Goal: Transaction & Acquisition: Book appointment/travel/reservation

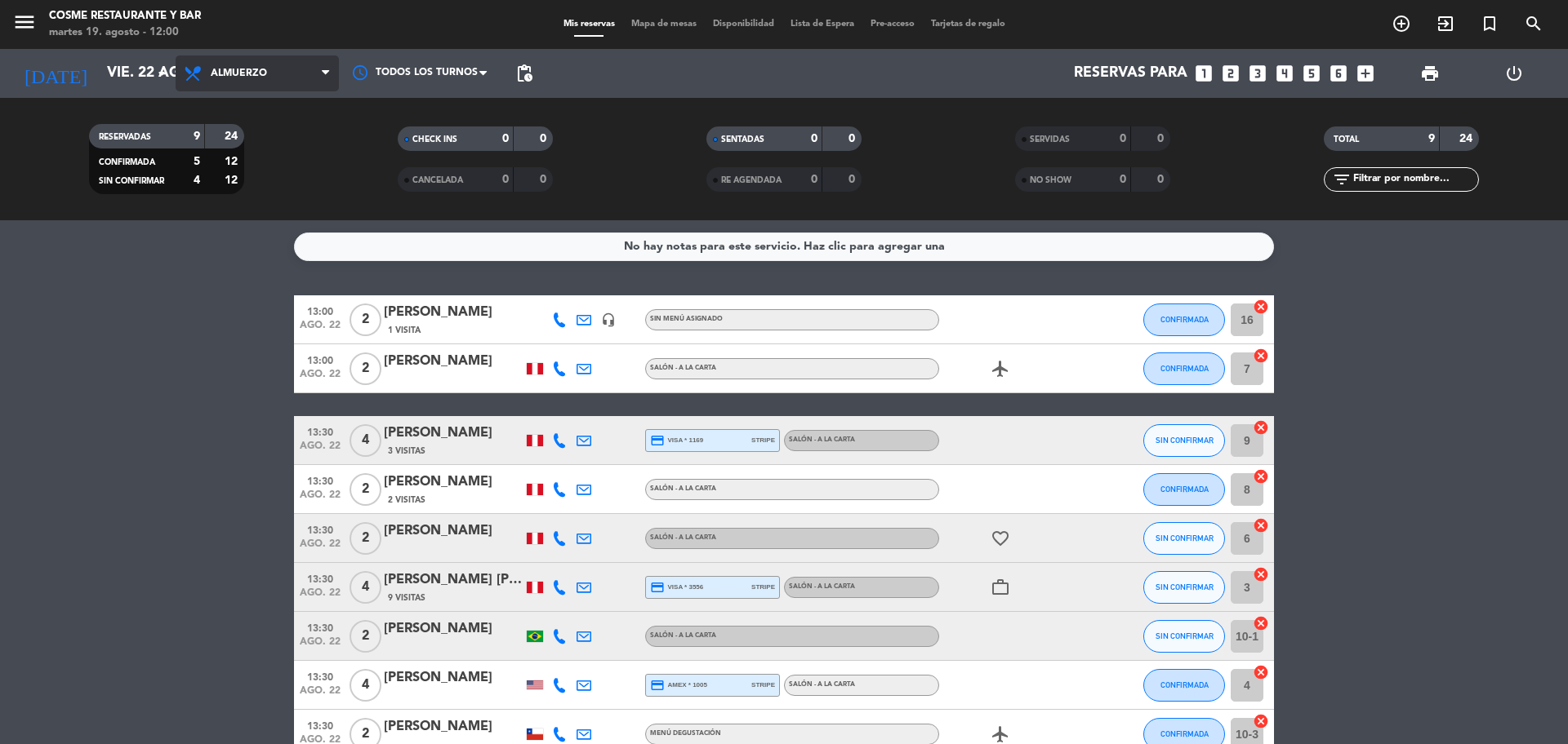
click at [290, 84] on span "Almuerzo" at bounding box center [257, 73] width 164 height 36
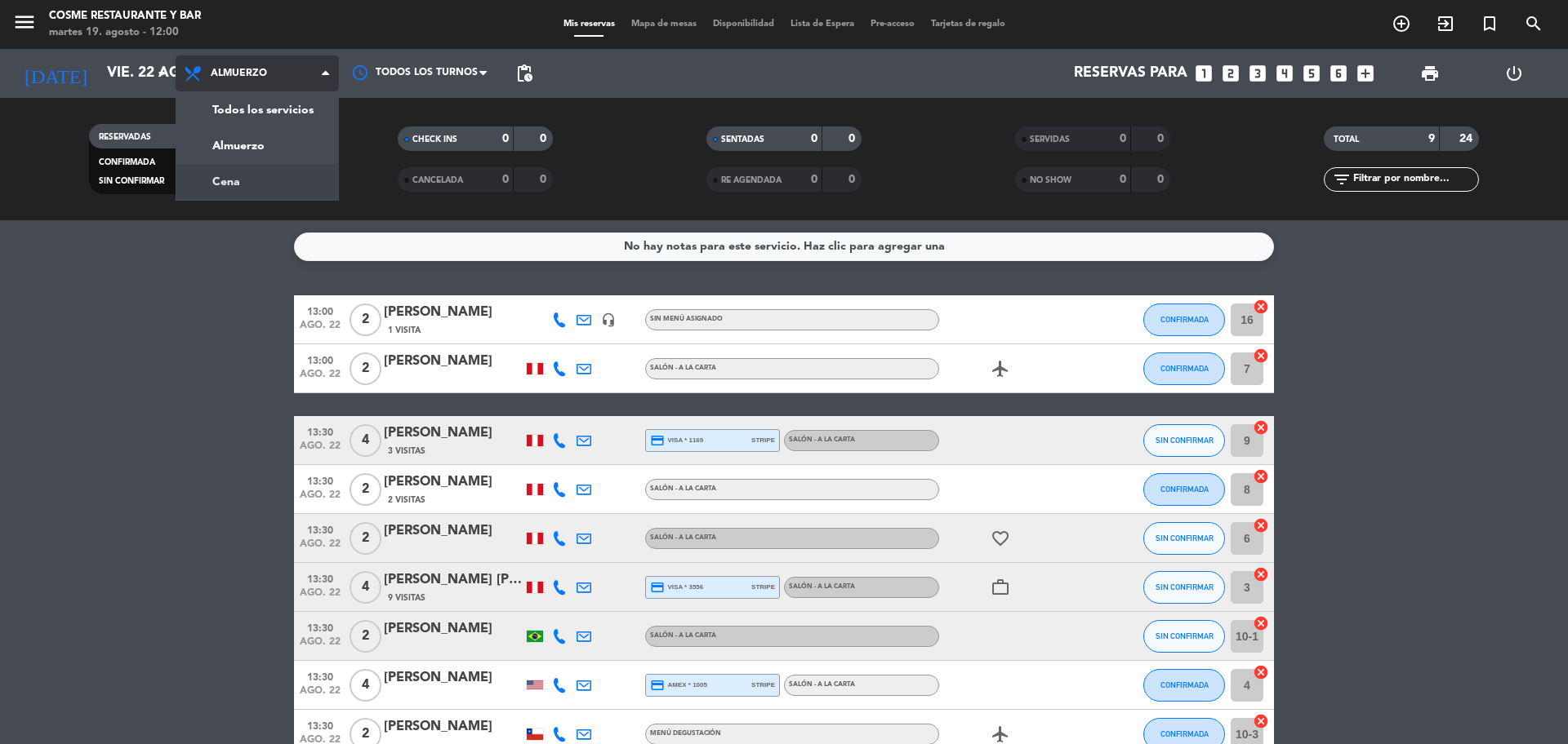
click at [229, 174] on div "menu [PERSON_NAME] Restaurante y Bar martes 19. agosto - 12:00 Mis reservas Map…" at bounding box center [784, 110] width 1568 height 221
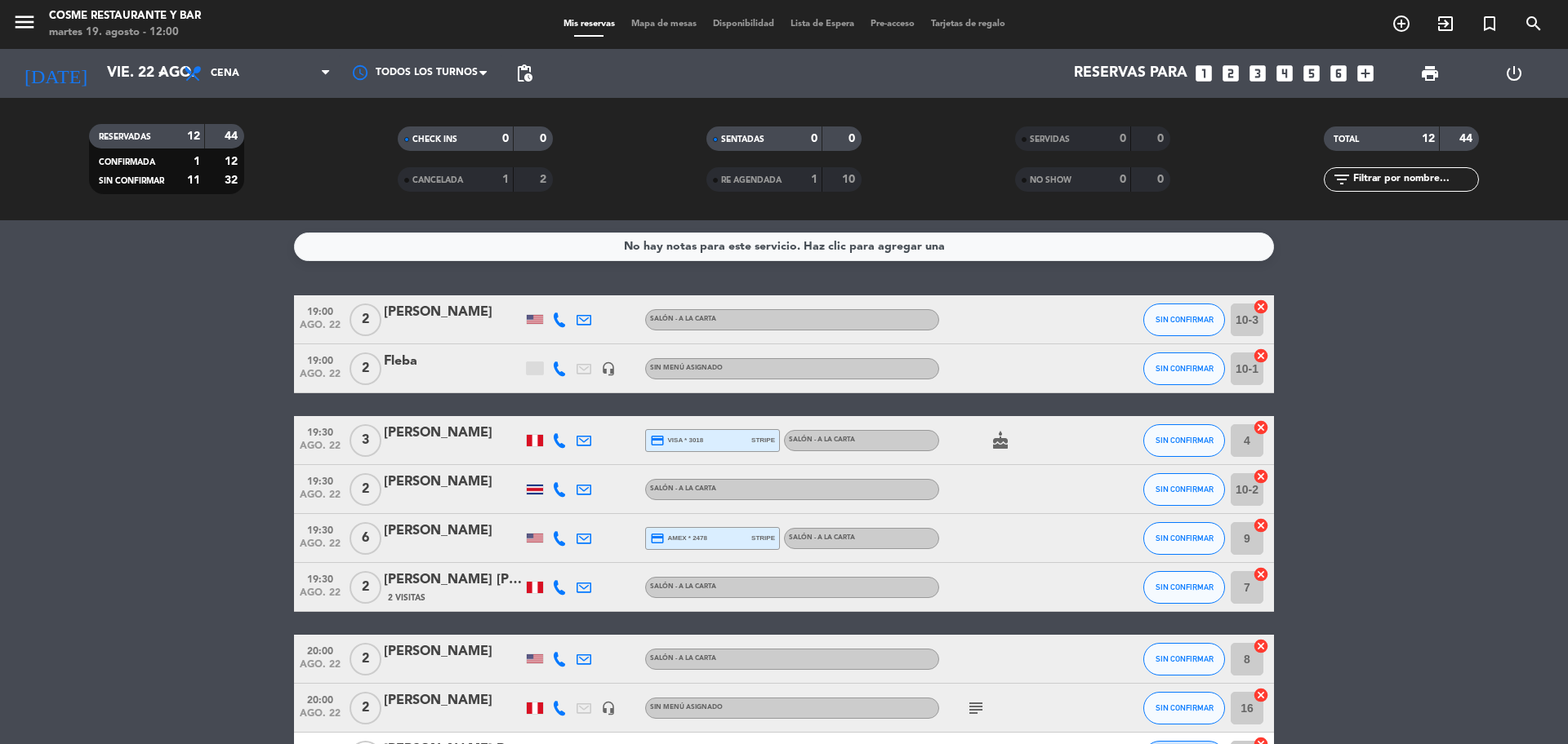
click at [657, 22] on span "Mapa de mesas" at bounding box center [663, 24] width 82 height 9
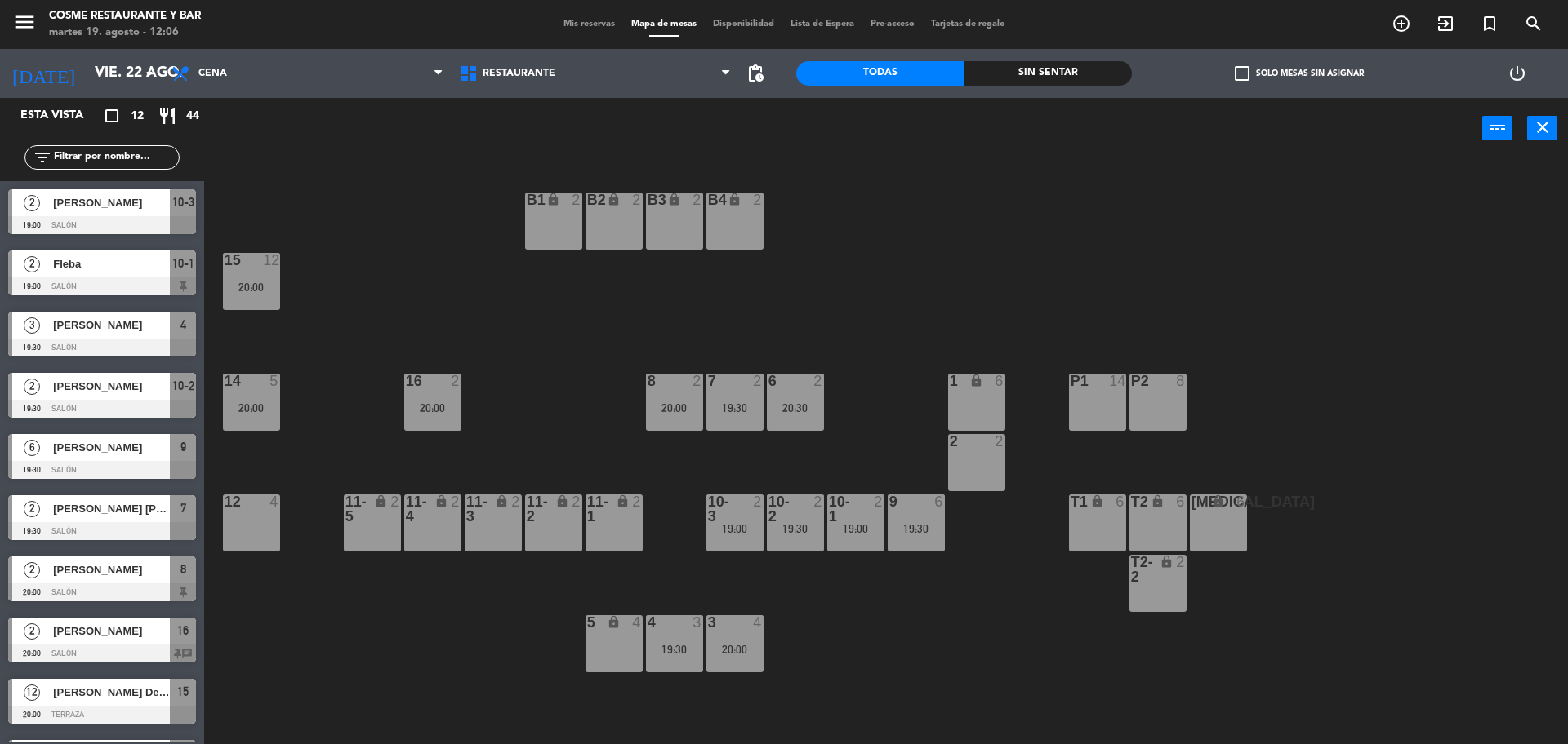
click at [1169, 403] on div "P2 8" at bounding box center [1158, 403] width 57 height 57
click at [797, 133] on button "[GEOGRAPHIC_DATA]" at bounding box center [792, 128] width 98 height 33
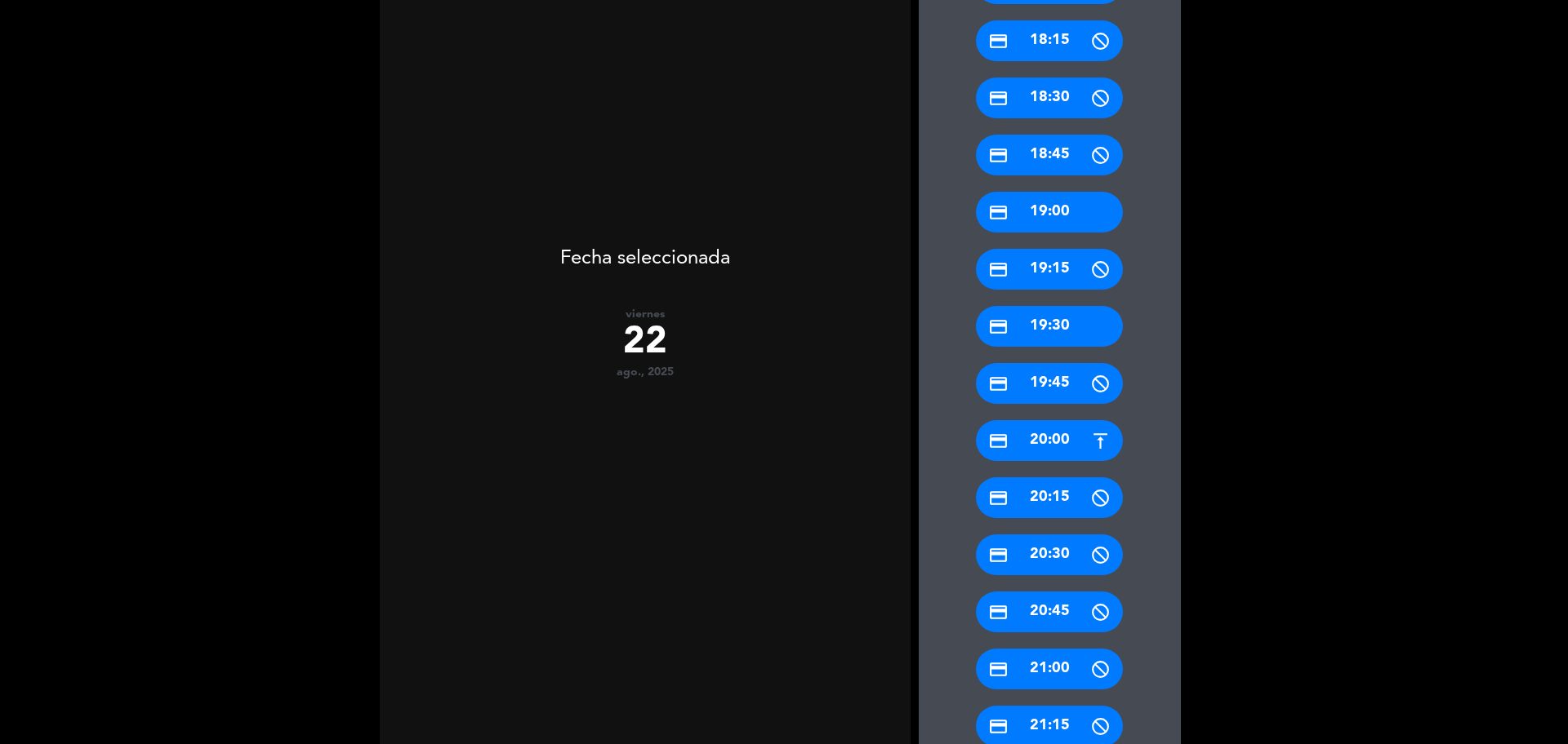
scroll to position [509, 0]
click at [1057, 442] on div "credit_card 20:00" at bounding box center [1050, 440] width 147 height 40
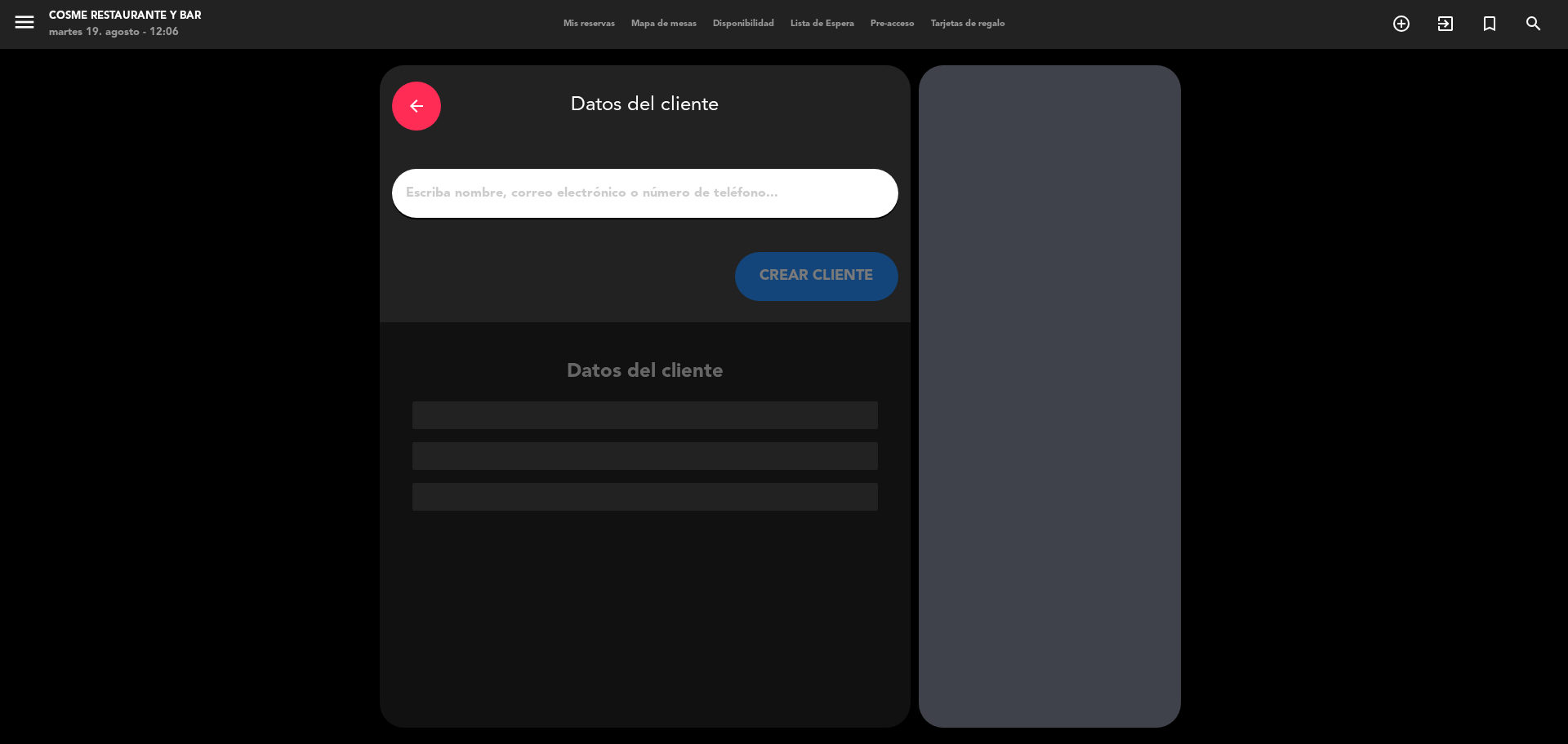
scroll to position [0, 0]
click at [520, 199] on input "1" at bounding box center [646, 193] width 482 height 23
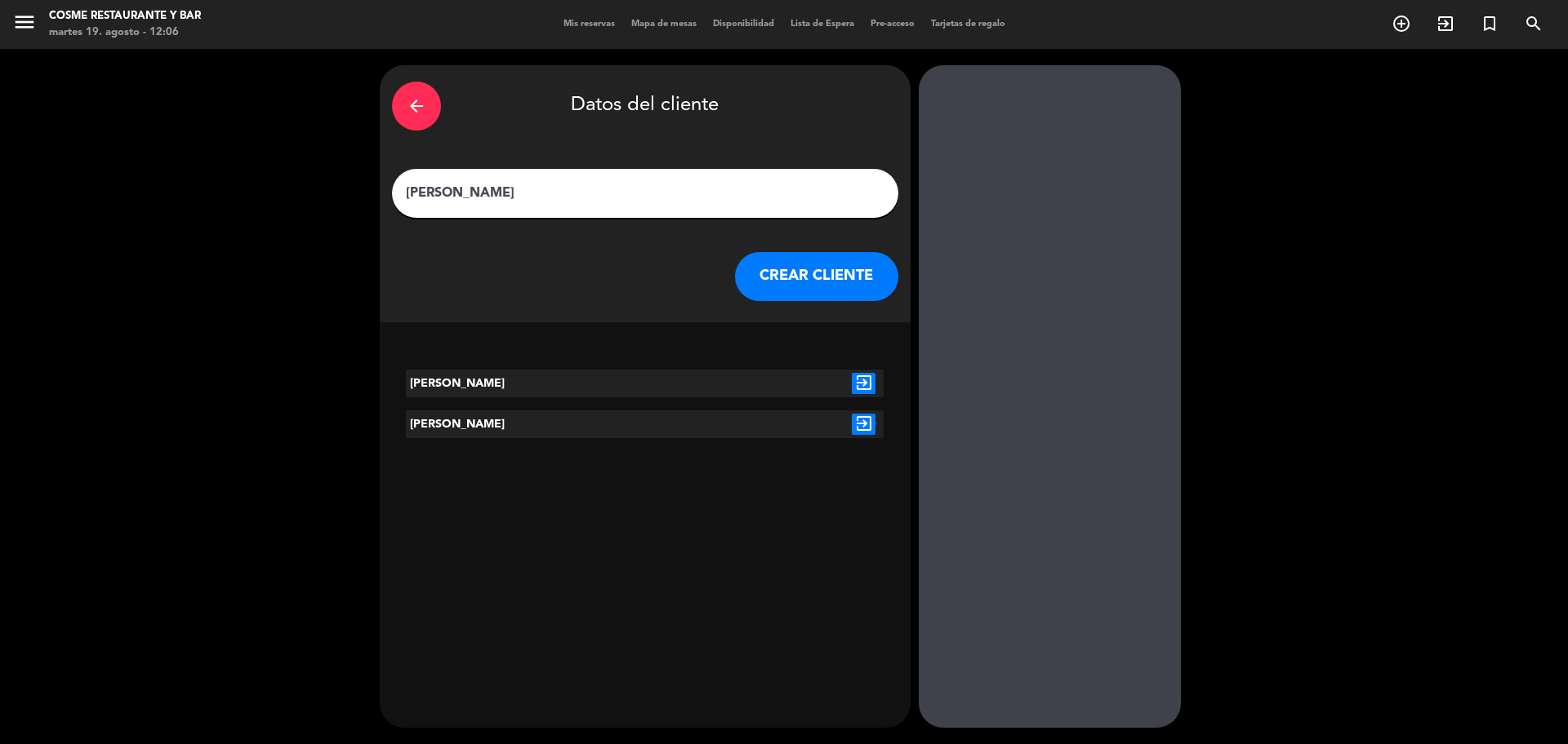
type input "[PERSON_NAME]"
click at [859, 424] on icon "exit_to_app" at bounding box center [863, 424] width 24 height 21
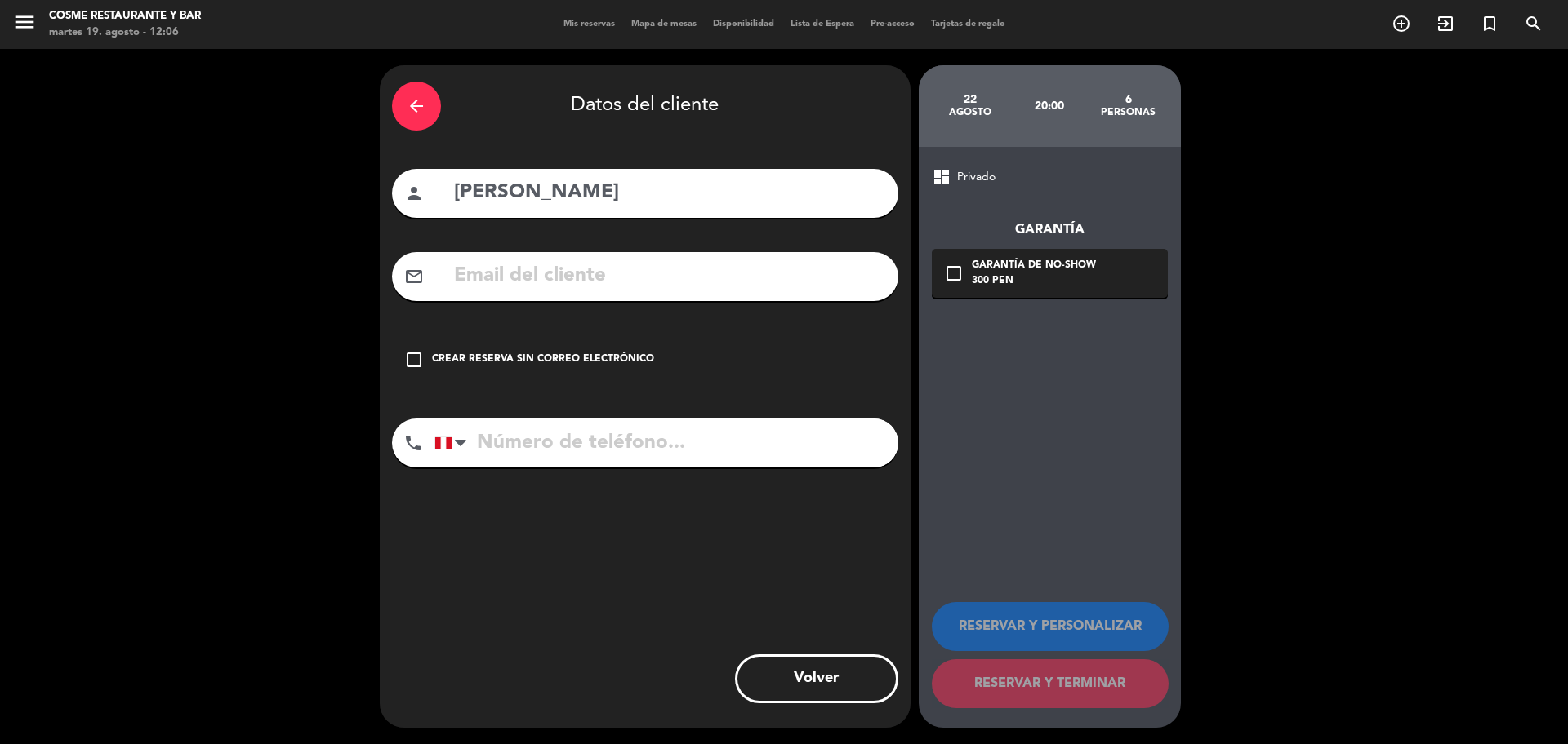
click at [574, 269] on input "text" at bounding box center [669, 276] width 433 height 34
paste input "[PERSON_NAME][EMAIL_ADDRESS][DOMAIN_NAME]"
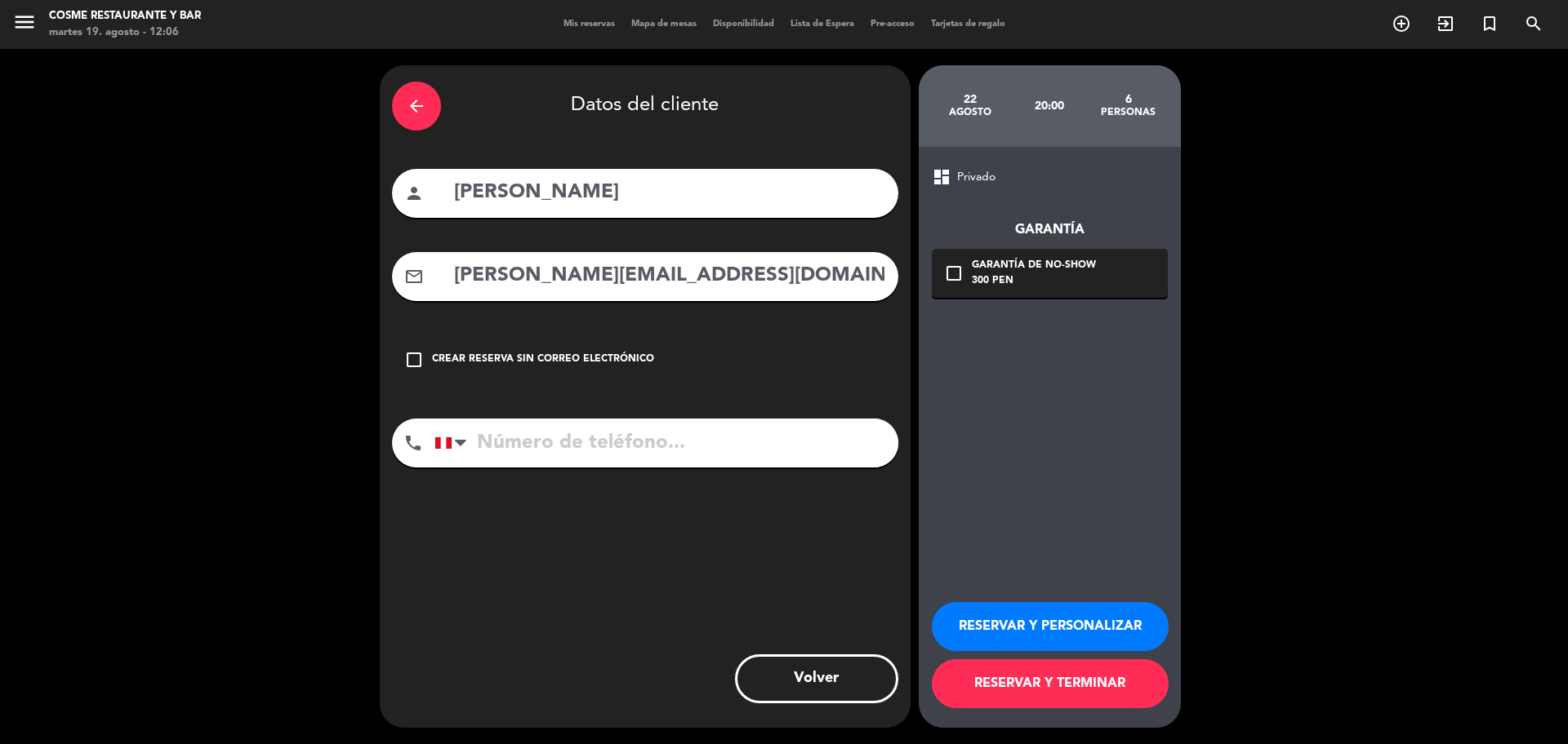
type input "[PERSON_NAME][EMAIL_ADDRESS][DOMAIN_NAME]"
click at [950, 272] on icon "check_box_outline_blank" at bounding box center [953, 273] width 19 height 19
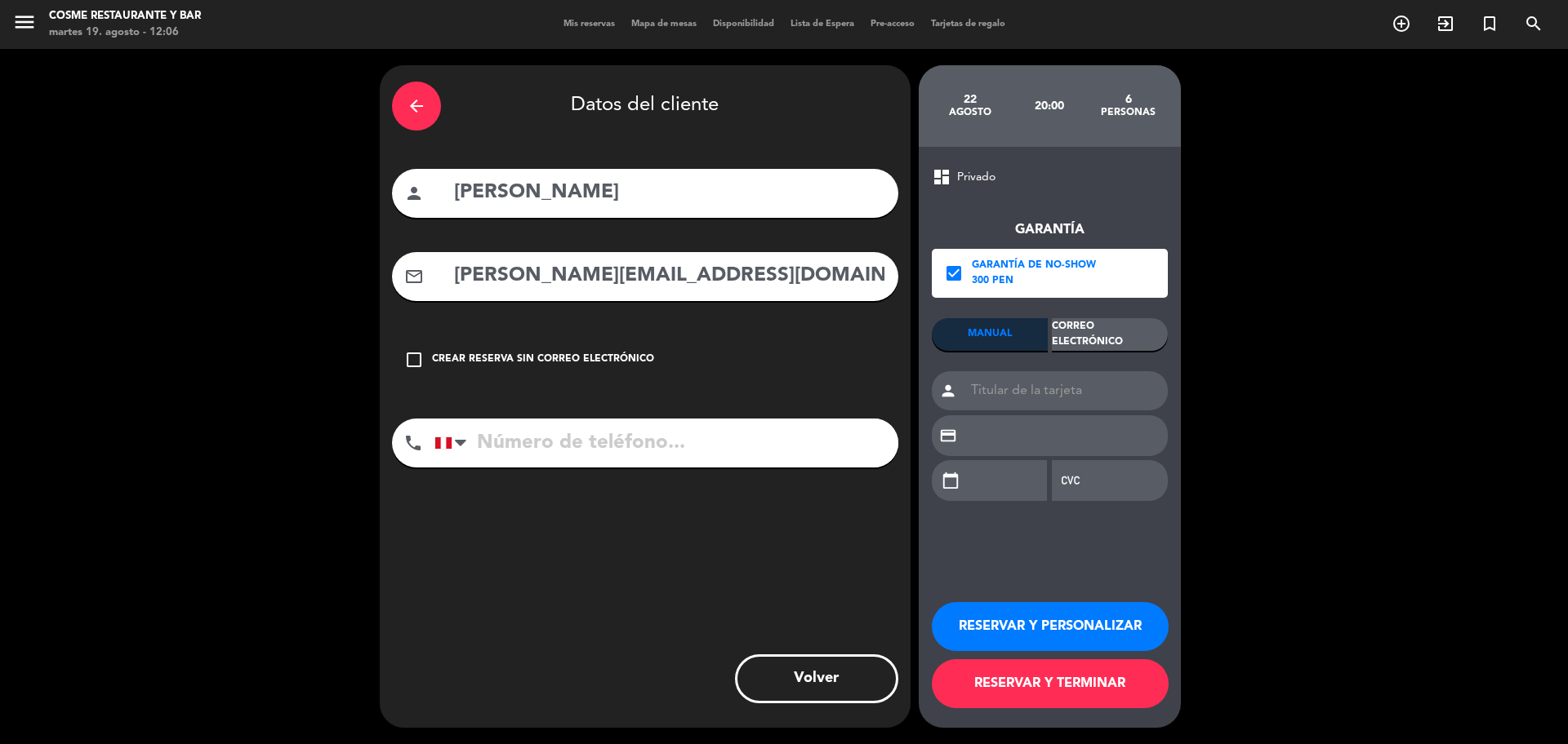
click at [740, 444] on input "tel" at bounding box center [666, 443] width 464 height 49
click at [1114, 333] on div "Correo Electrónico" at bounding box center [1110, 335] width 116 height 33
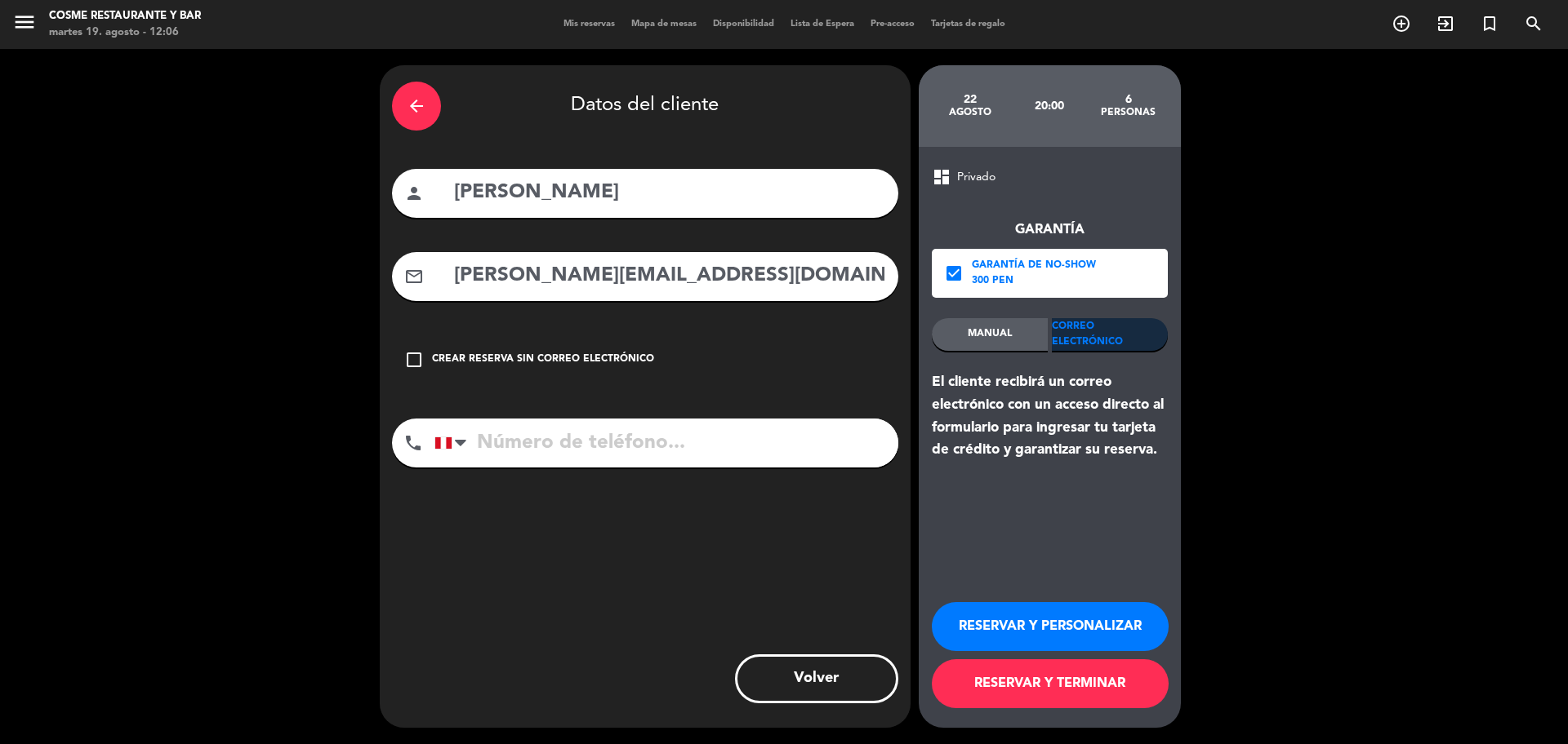
click at [525, 457] on input "tel" at bounding box center [666, 443] width 464 height 49
click at [656, 443] on input "tel" at bounding box center [666, 443] width 464 height 49
paste input "[PHONE_NUMBER]"
type input "[PHONE_NUMBER]"
click at [1120, 331] on div "Correo Electrónico" at bounding box center [1110, 335] width 116 height 33
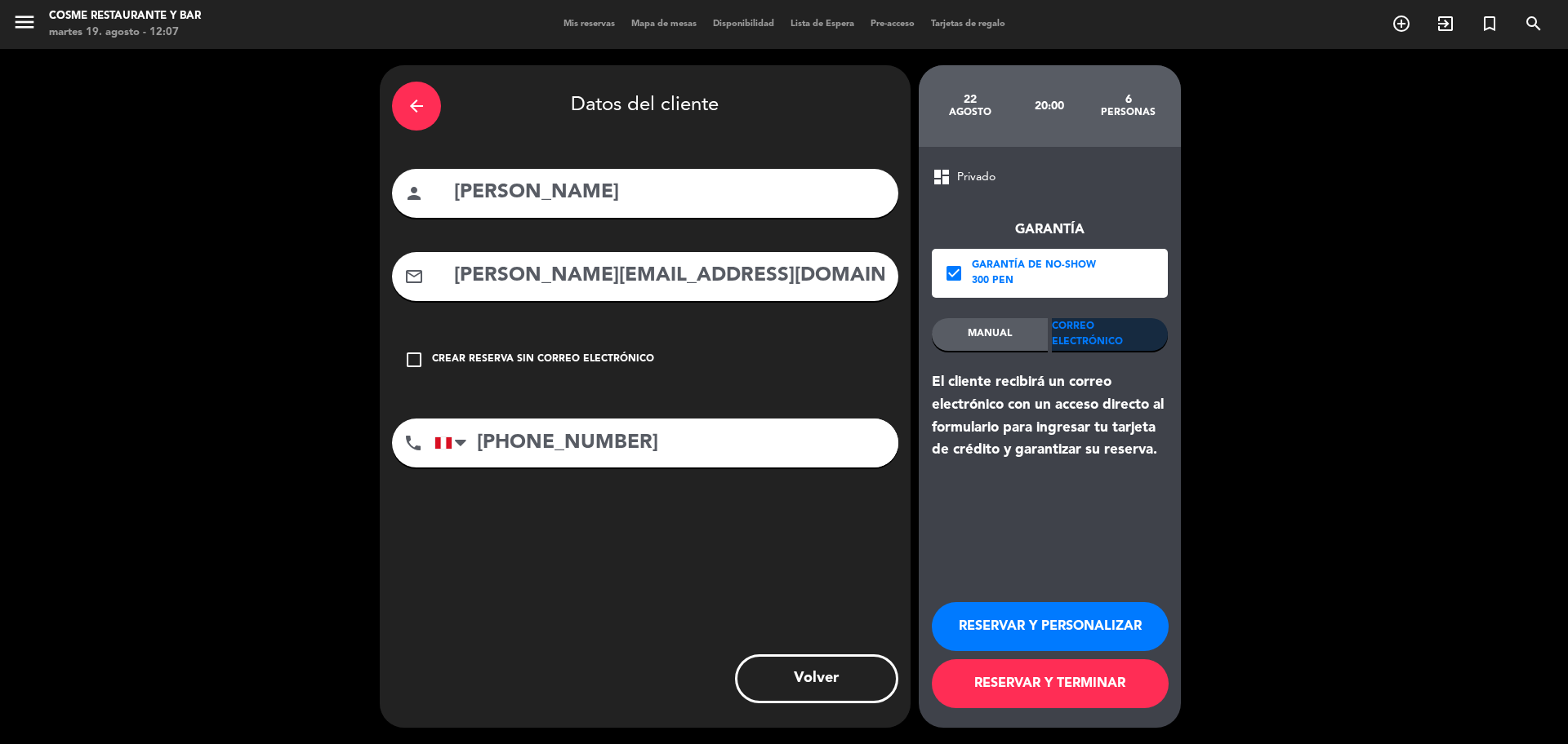
click at [1077, 684] on button "RESERVAR Y TERMINAR" at bounding box center [1050, 684] width 237 height 49
